Goal: Task Accomplishment & Management: Manage account settings

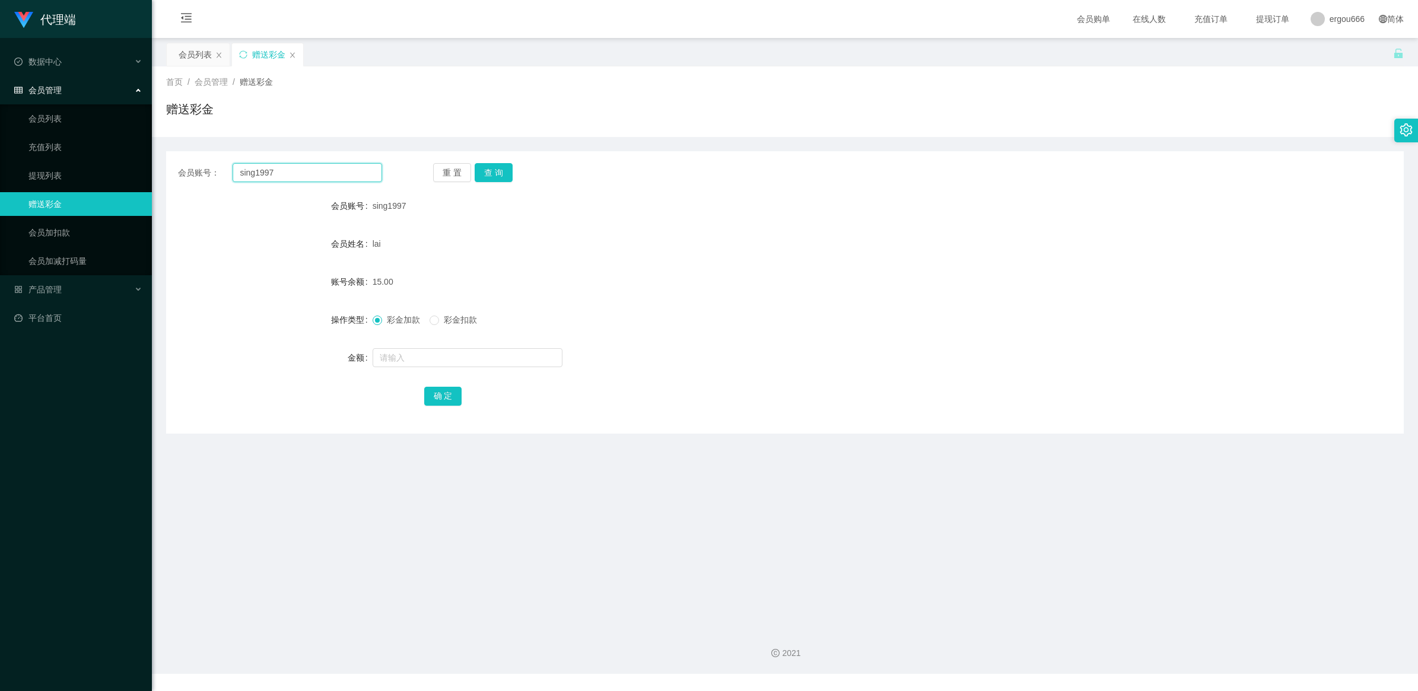
click at [326, 165] on input "sing1997" at bounding box center [308, 172] width 150 height 19
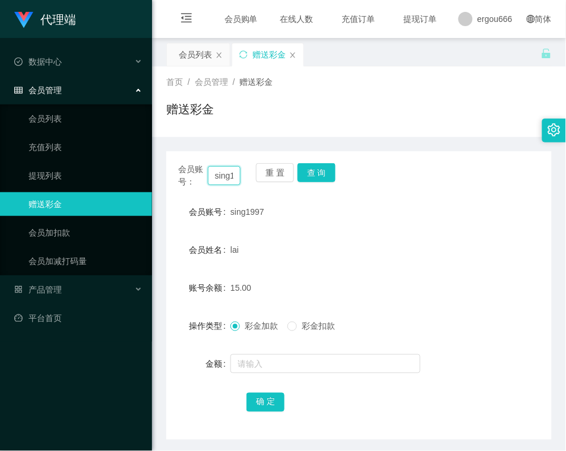
click at [224, 171] on input "sing1997" at bounding box center [224, 175] width 33 height 19
paste input "81711606"
type input "81711606"
click at [310, 171] on button "查 询" at bounding box center [316, 172] width 38 height 19
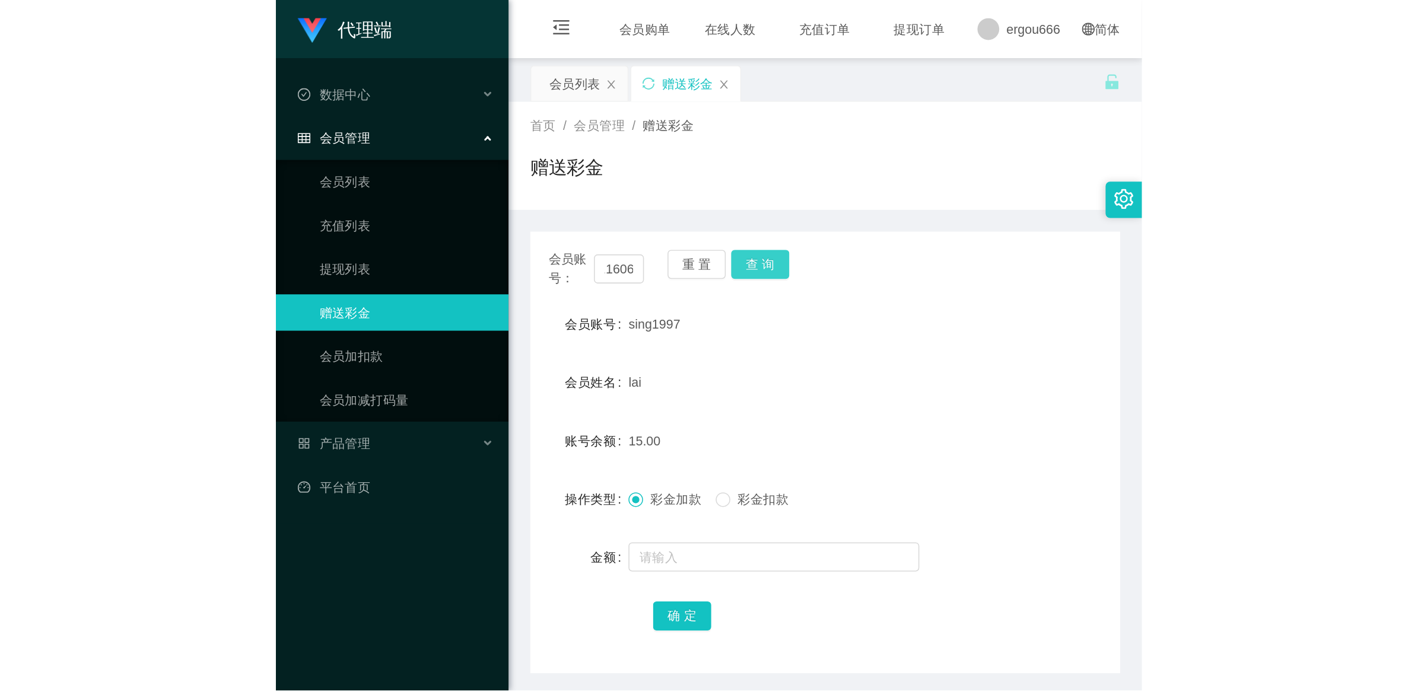
scroll to position [0, 0]
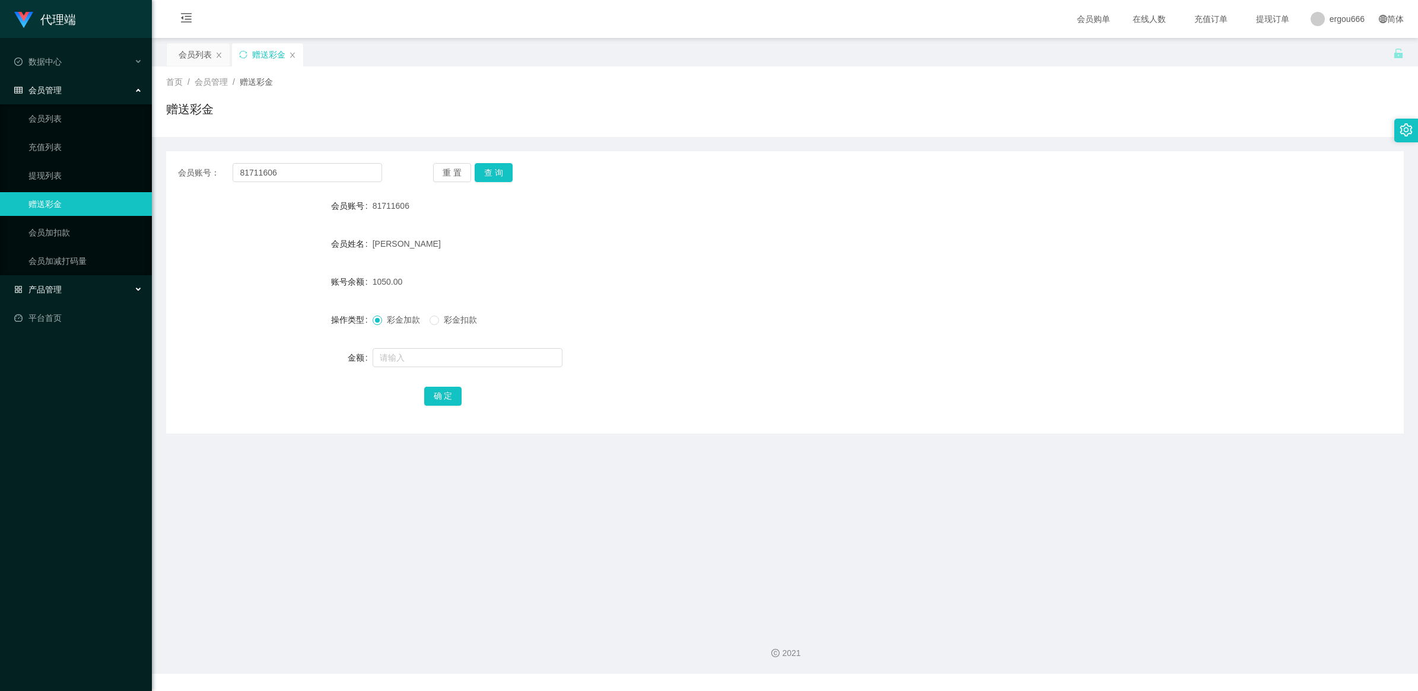
click at [67, 293] on div "产品管理" at bounding box center [76, 290] width 152 height 24
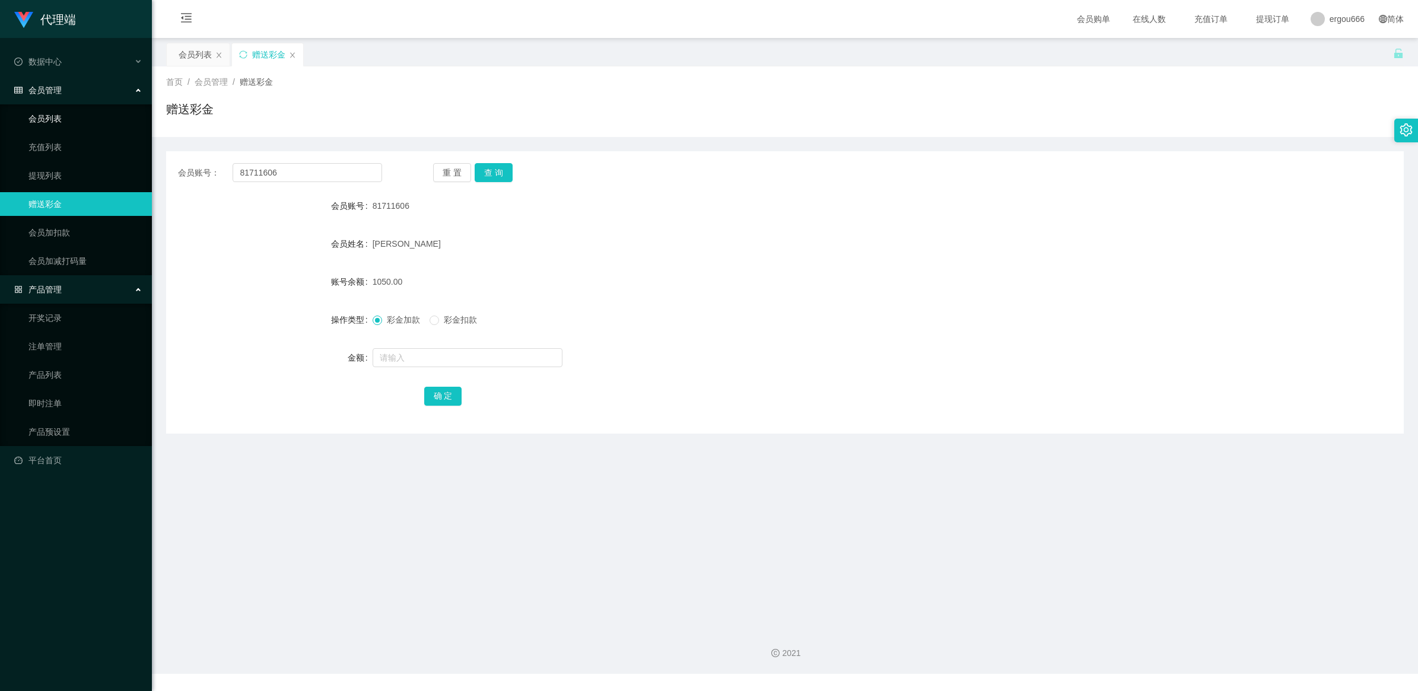
click at [50, 122] on link "会员列表" at bounding box center [85, 119] width 114 height 24
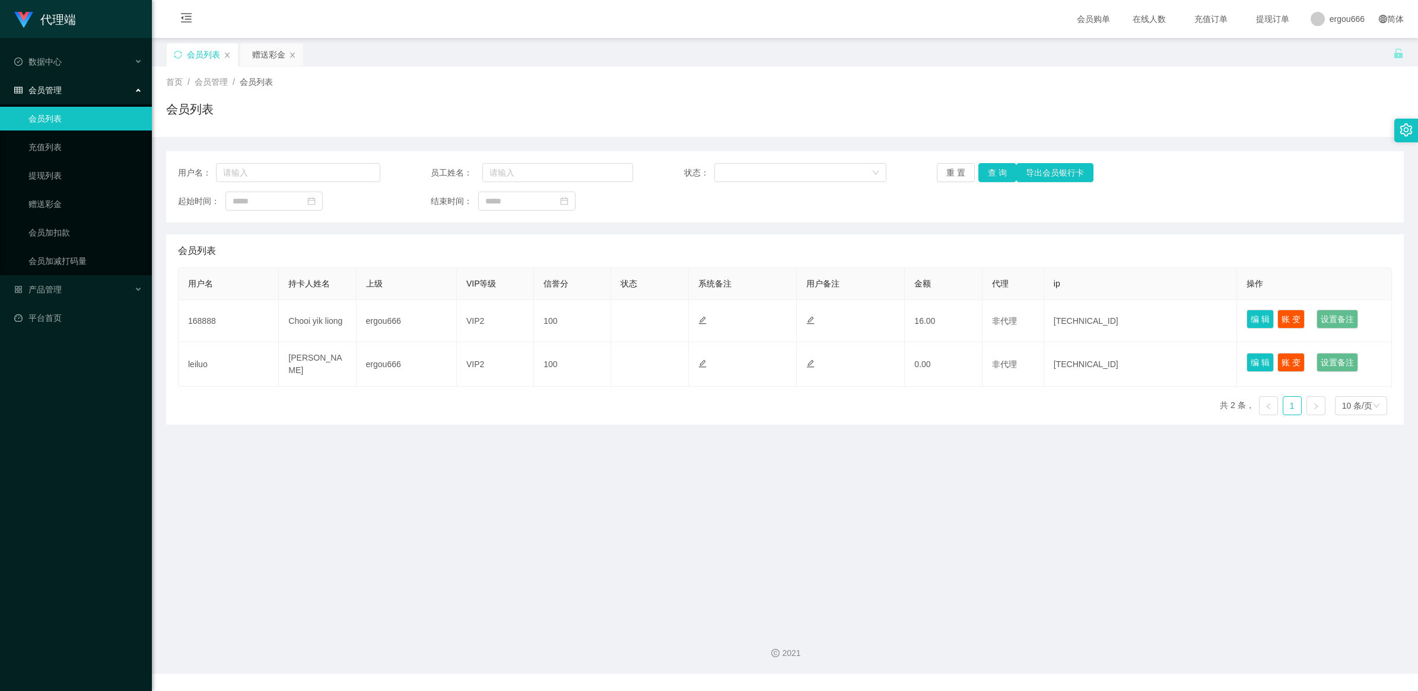
click at [293, 182] on div "用户名： 员工姓名： 状态： 重 置 查 询 导出会员银行卡 起始时间： 结束时间：" at bounding box center [785, 186] width 1238 height 71
drag, startPoint x: 322, startPoint y: 176, endPoint x: 331, endPoint y: 167, distance: 13.4
click at [322, 176] on input "text" at bounding box center [298, 172] width 164 height 19
paste input "81711606"
type input "81711606"
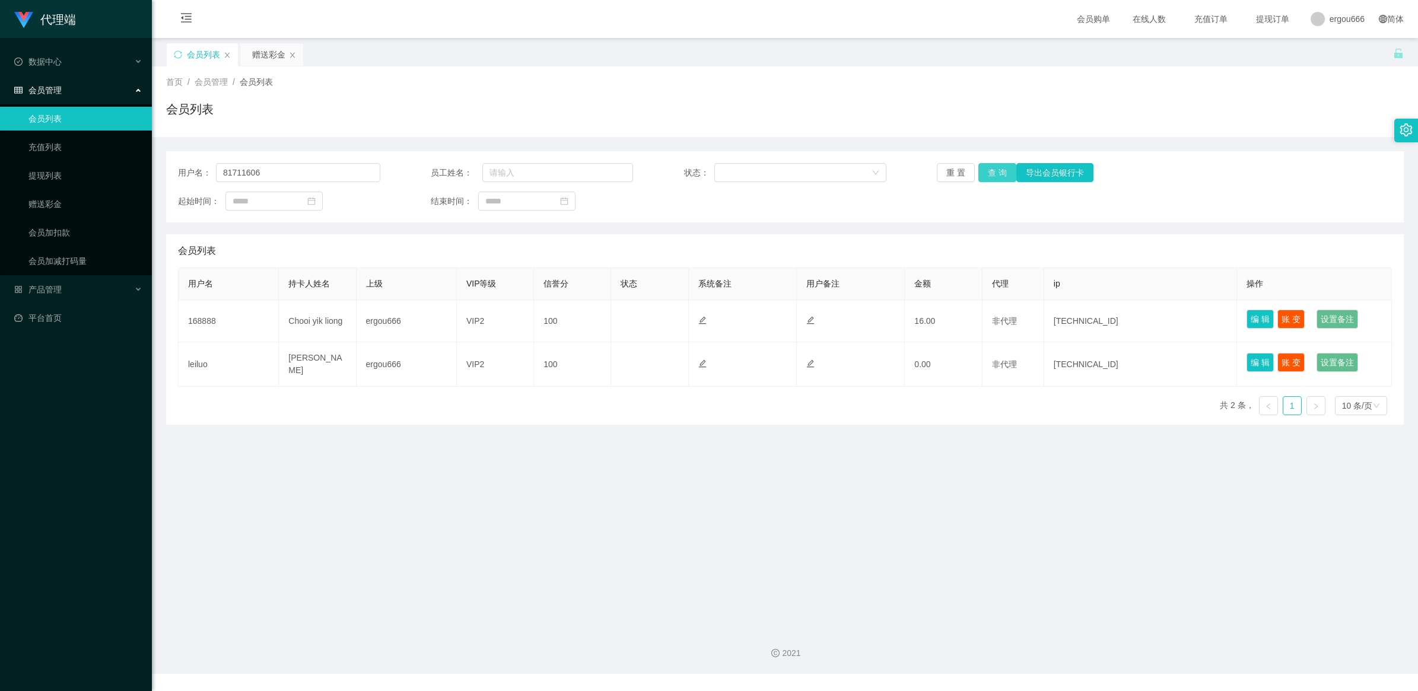
click at [565, 166] on button "查 询" at bounding box center [998, 172] width 38 height 19
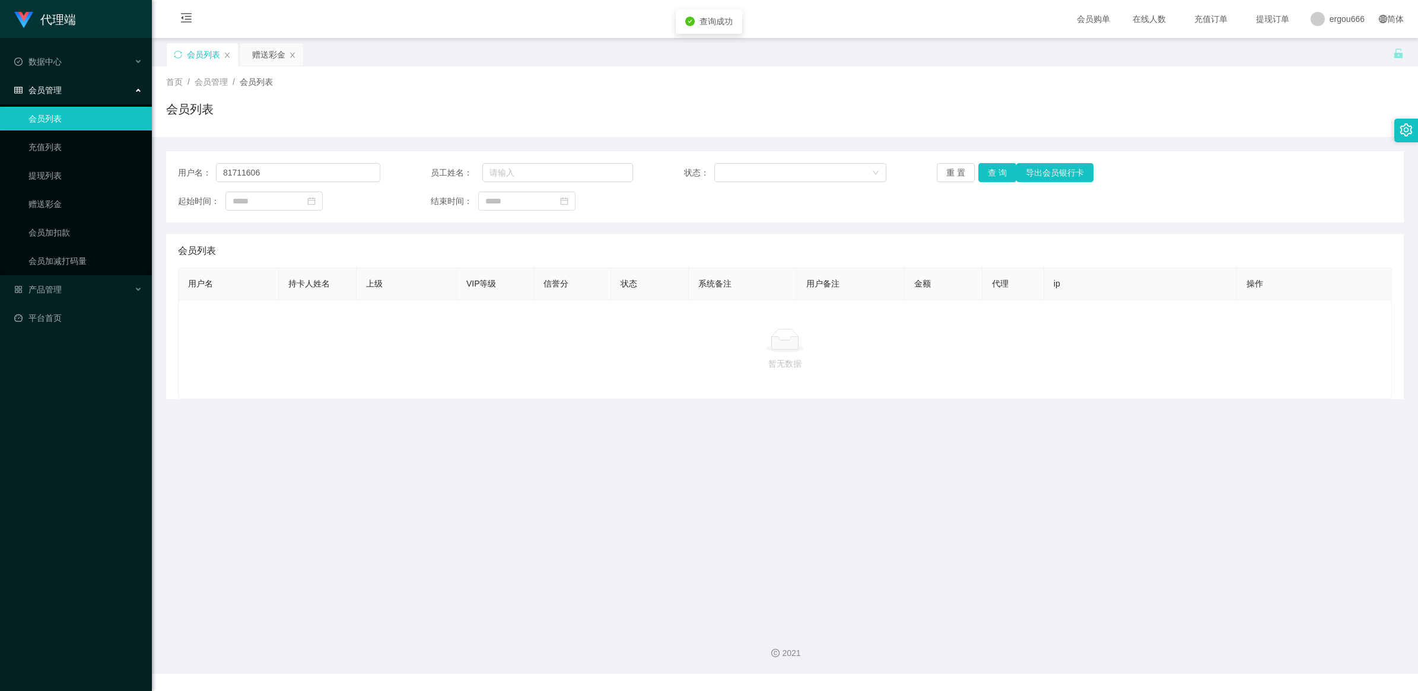
click at [318, 156] on div "用户名： 81711606 员工姓名： 状态： 重 置 查 询 导出会员银行卡 起始时间： 结束时间：" at bounding box center [785, 186] width 1238 height 71
click at [322, 170] on input "81711606" at bounding box center [298, 172] width 164 height 19
paste input "81711606"
type input "81711606"
click at [565, 175] on button "查 询" at bounding box center [998, 172] width 38 height 19
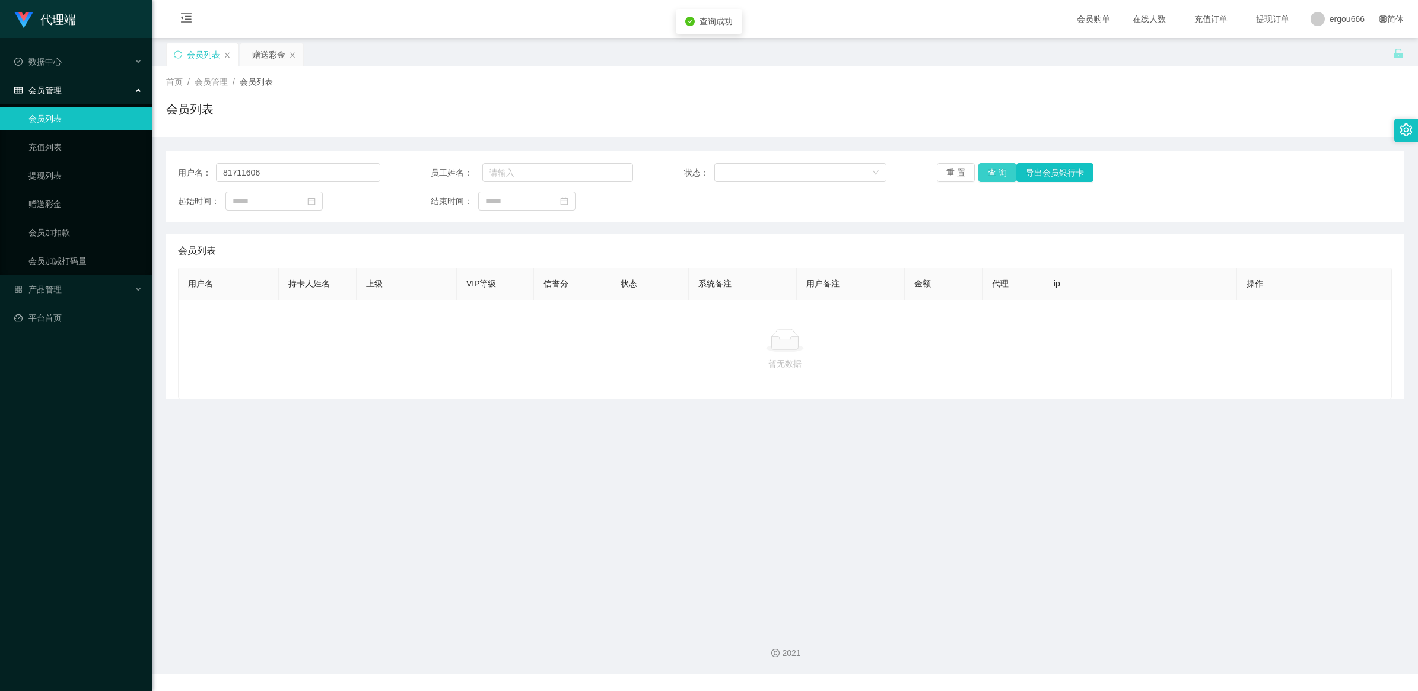
click at [565, 175] on button "查 询" at bounding box center [998, 172] width 38 height 19
click at [565, 175] on div "重 置 查 询 导出会员银行卡" at bounding box center [1038, 172] width 202 height 19
